Goal: Navigation & Orientation: Find specific page/section

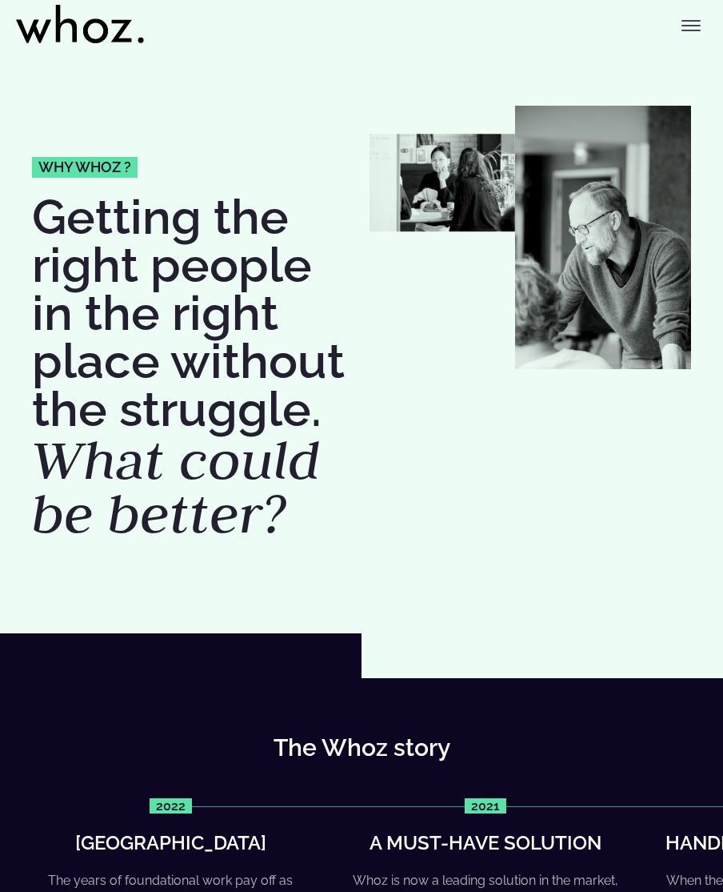
drag, startPoint x: 0, startPoint y: 0, endPoint x: 38, endPoint y: 303, distance: 304.8
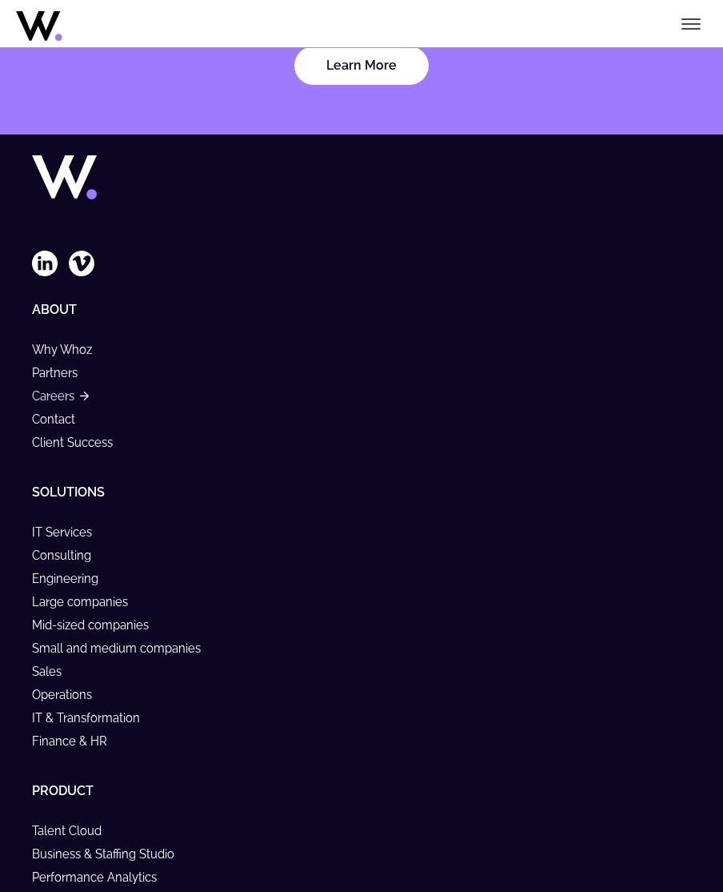
click at [58, 389] on link "Careers" at bounding box center [60, 396] width 57 height 14
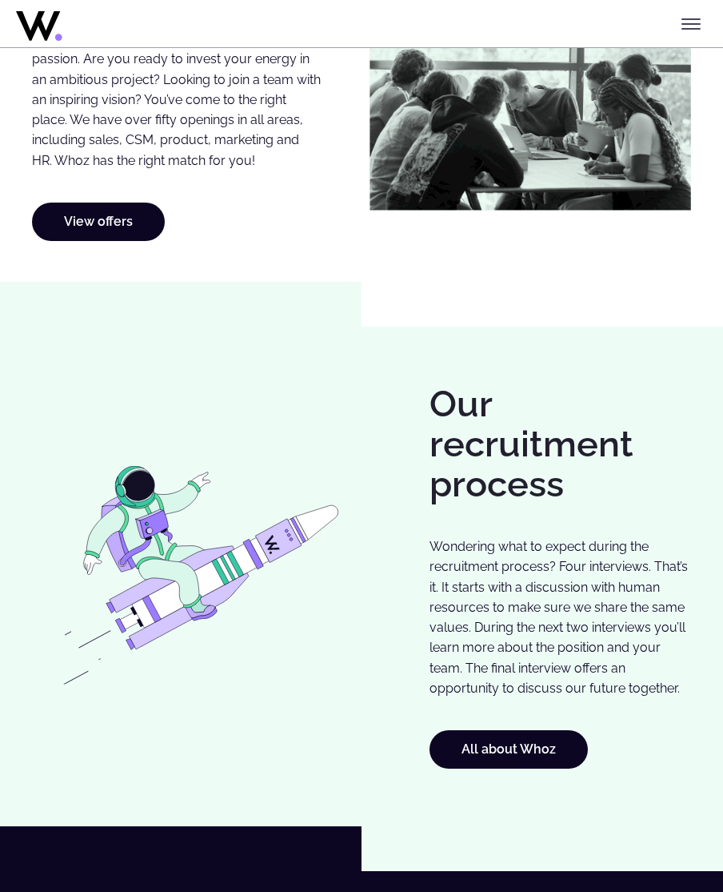
scroll to position [880, 0]
